Goal: Task Accomplishment & Management: Manage account settings

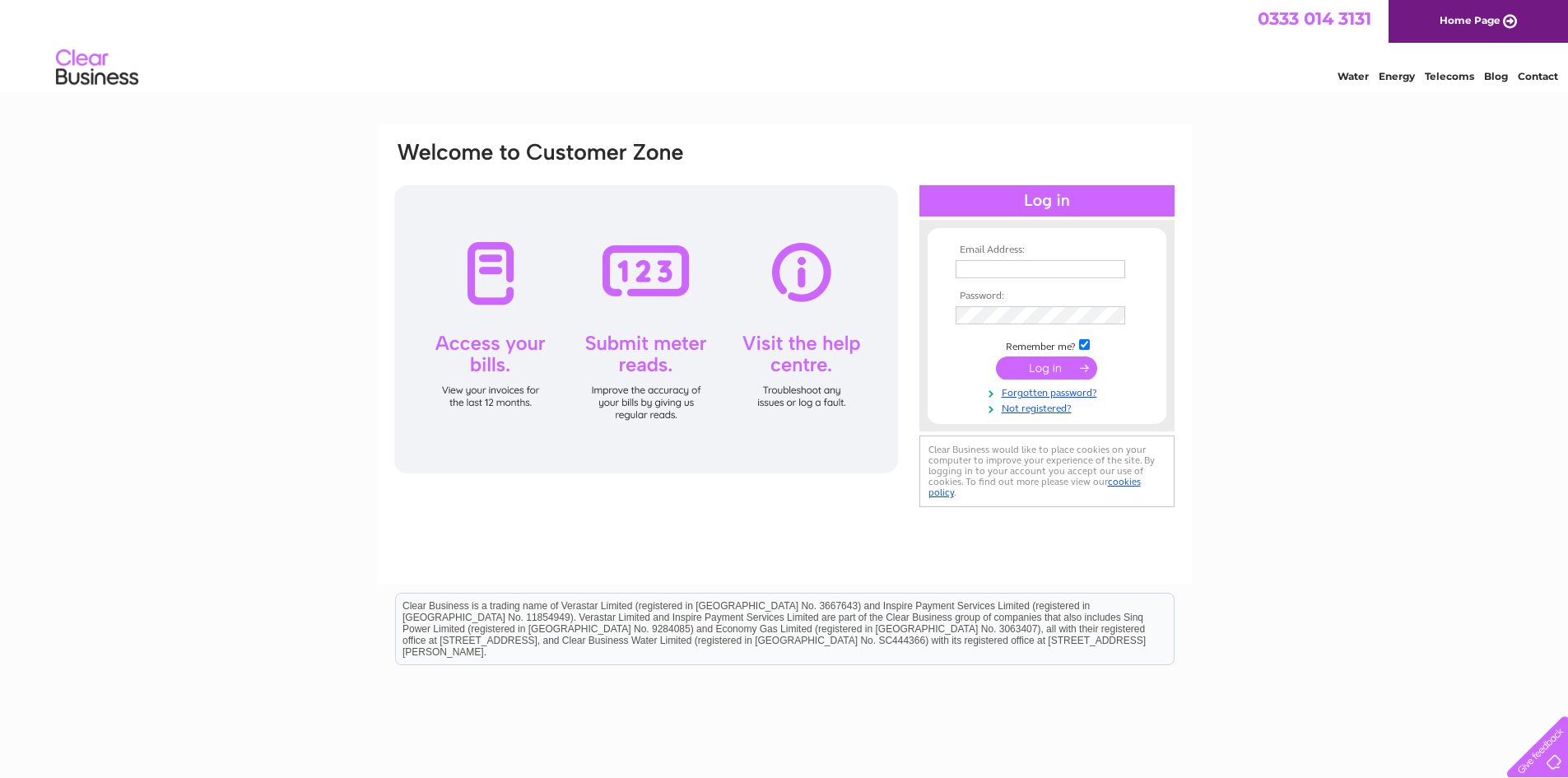
type input "[EMAIL_ADDRESS][DOMAIN_NAME]"
click at [1053, 368] on input "submit" at bounding box center [1046, 367] width 101 height 23
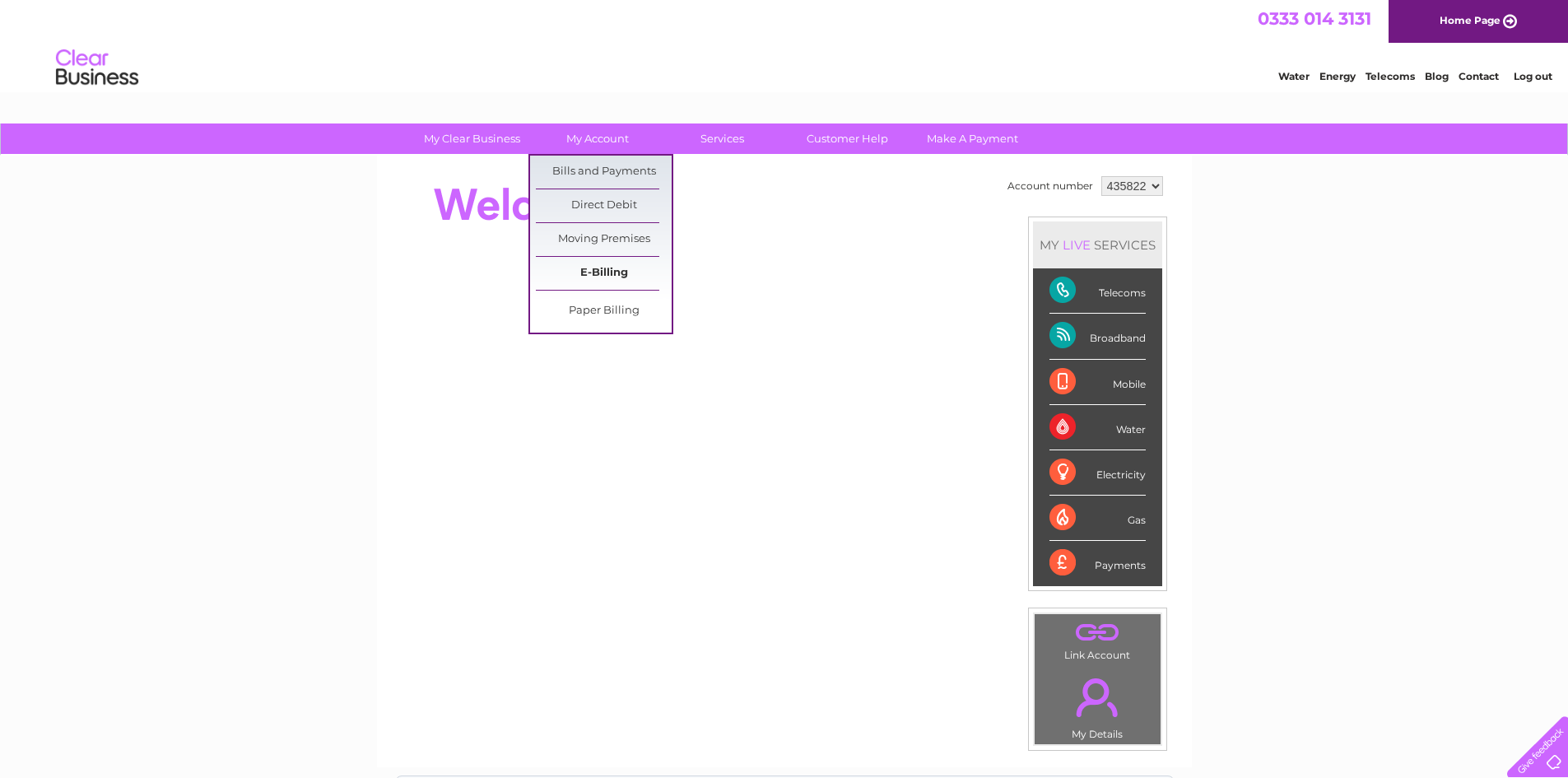
click at [631, 275] on link "E-Billing" at bounding box center [604, 273] width 136 height 33
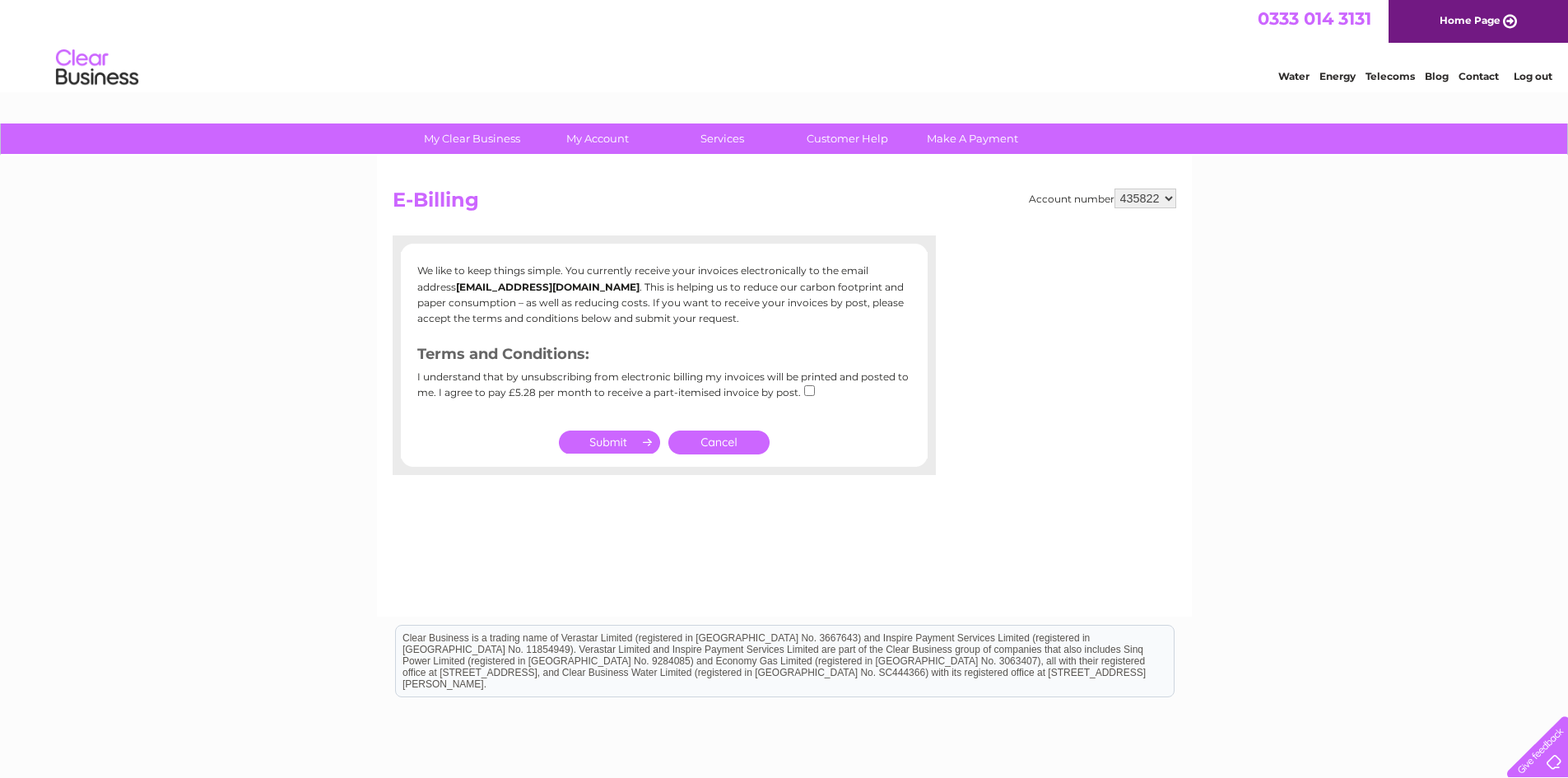
click at [721, 436] on link "Cancel" at bounding box center [718, 442] width 101 height 24
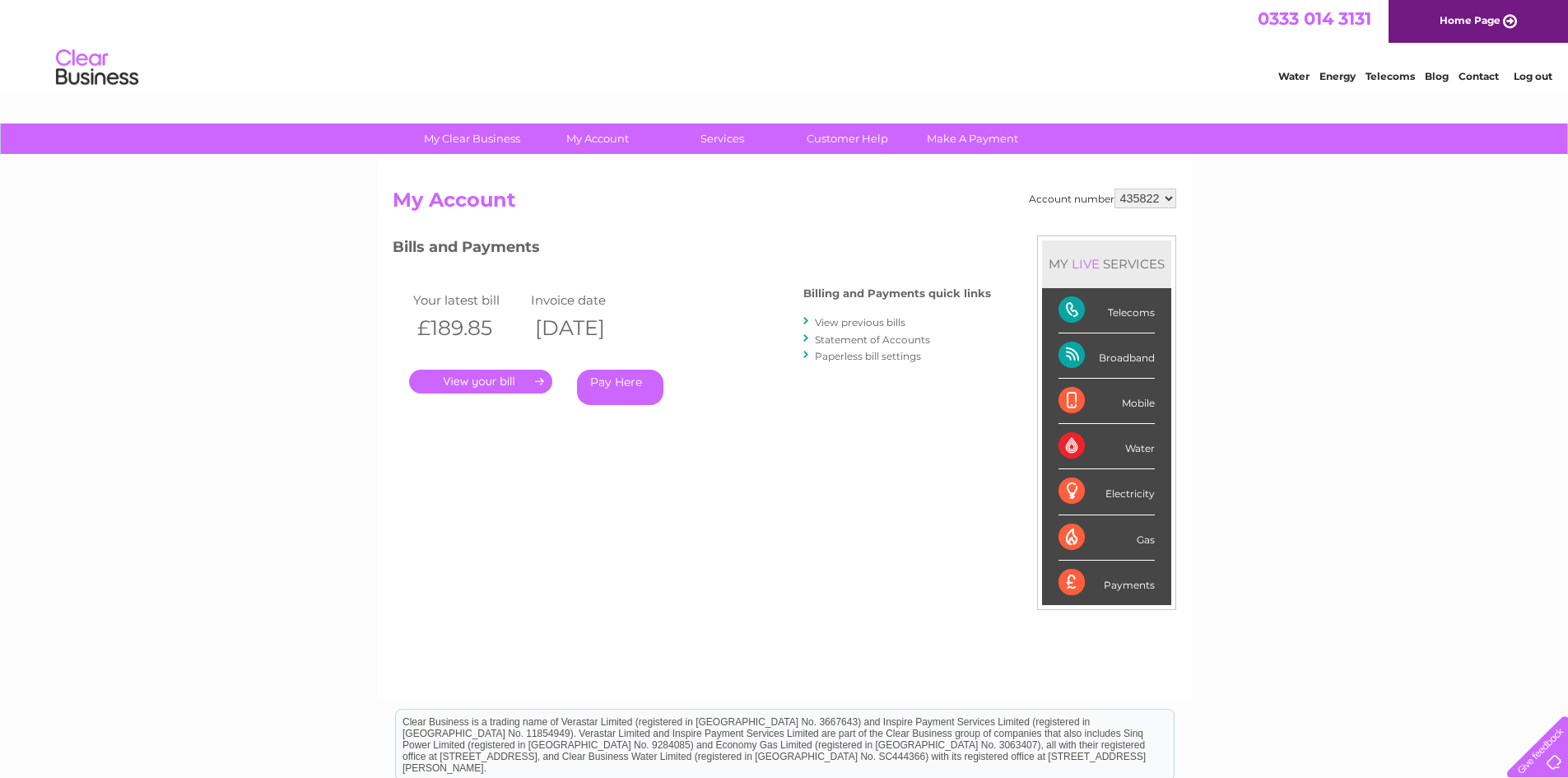
click at [528, 376] on link "." at bounding box center [481, 381] width 143 height 24
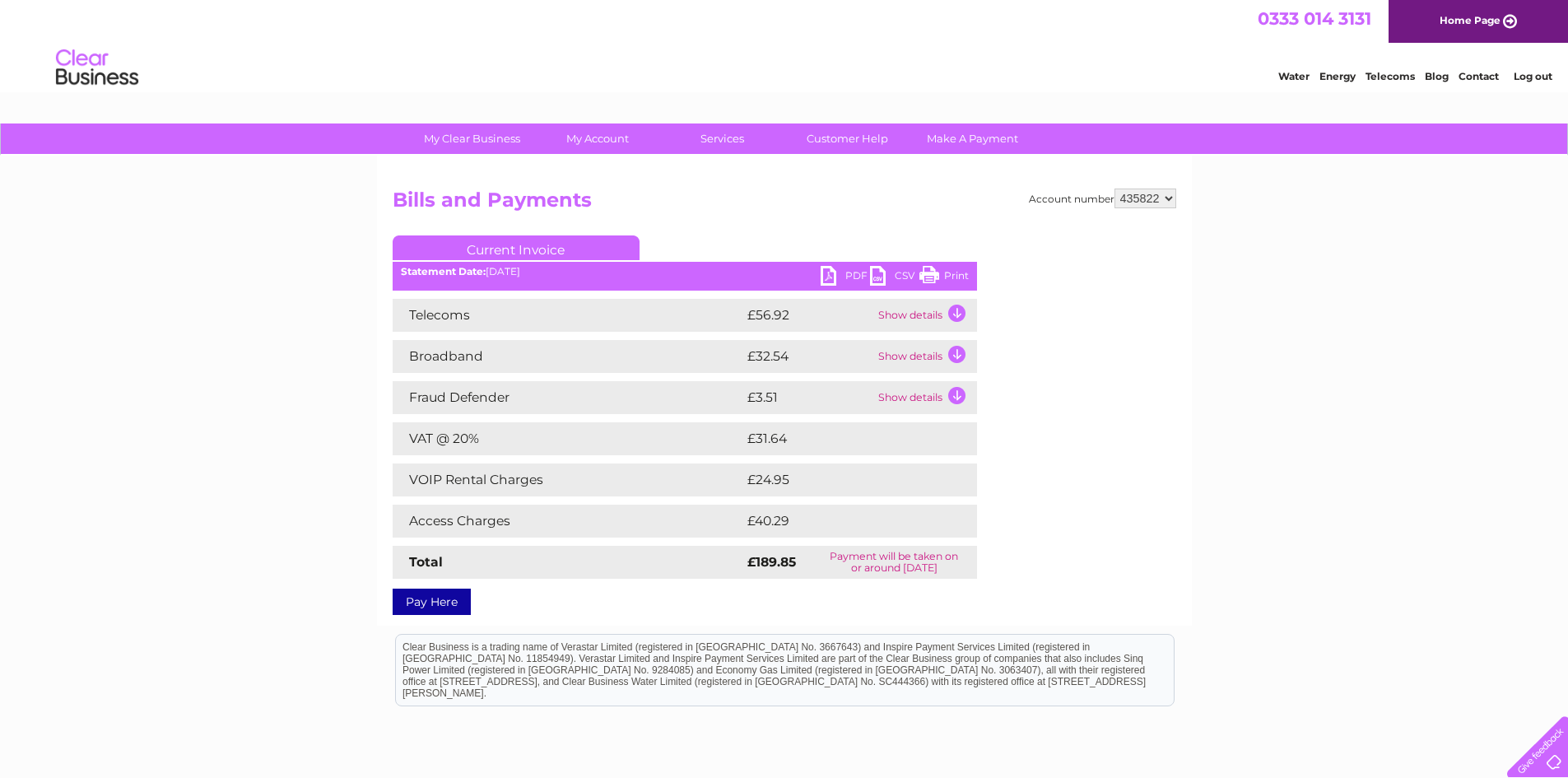
click at [848, 275] on link "PDF" at bounding box center [845, 277] width 49 height 24
